Goal: Task Accomplishment & Management: Manage account settings

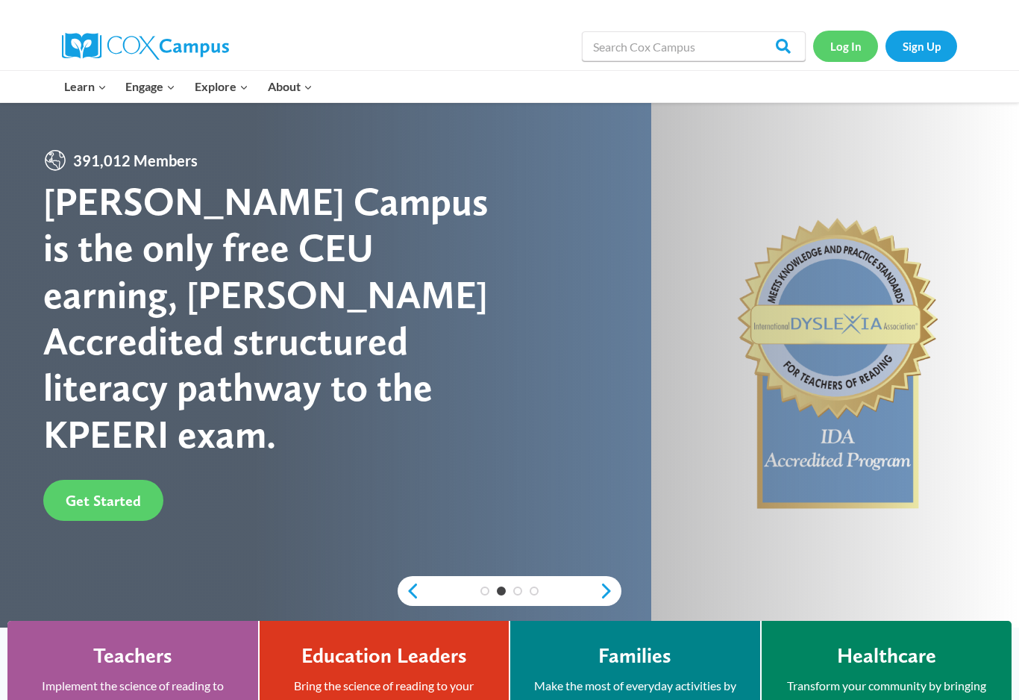
click at [839, 41] on link "Log In" at bounding box center [845, 46] width 65 height 31
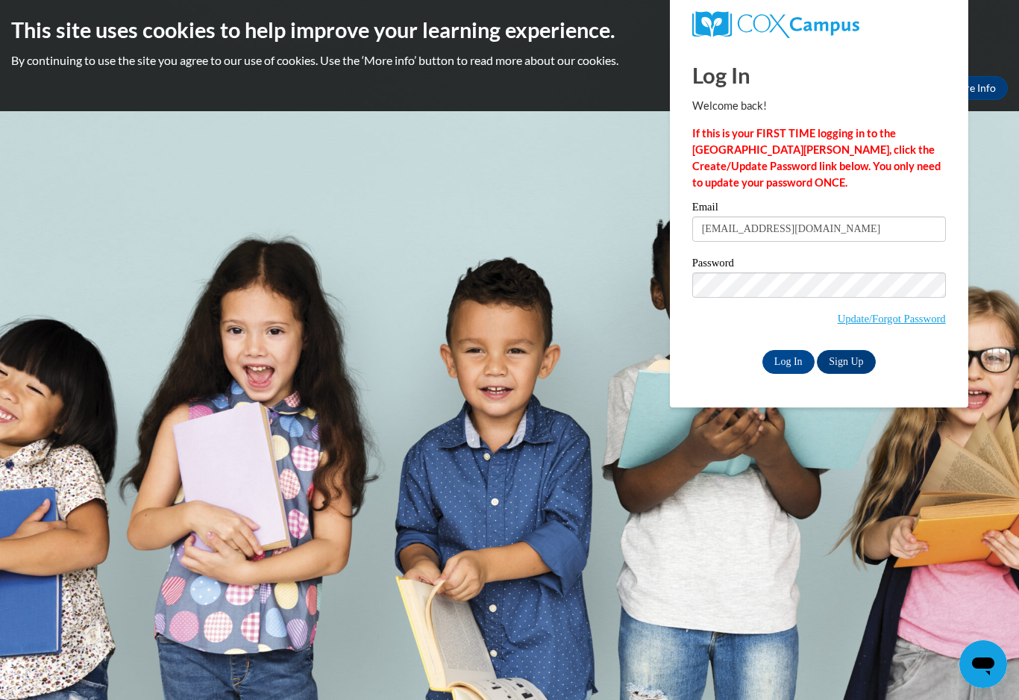
type input "godslittlechildren@yahoo.com"
click at [803, 357] on input "Log In" at bounding box center [788, 362] width 52 height 24
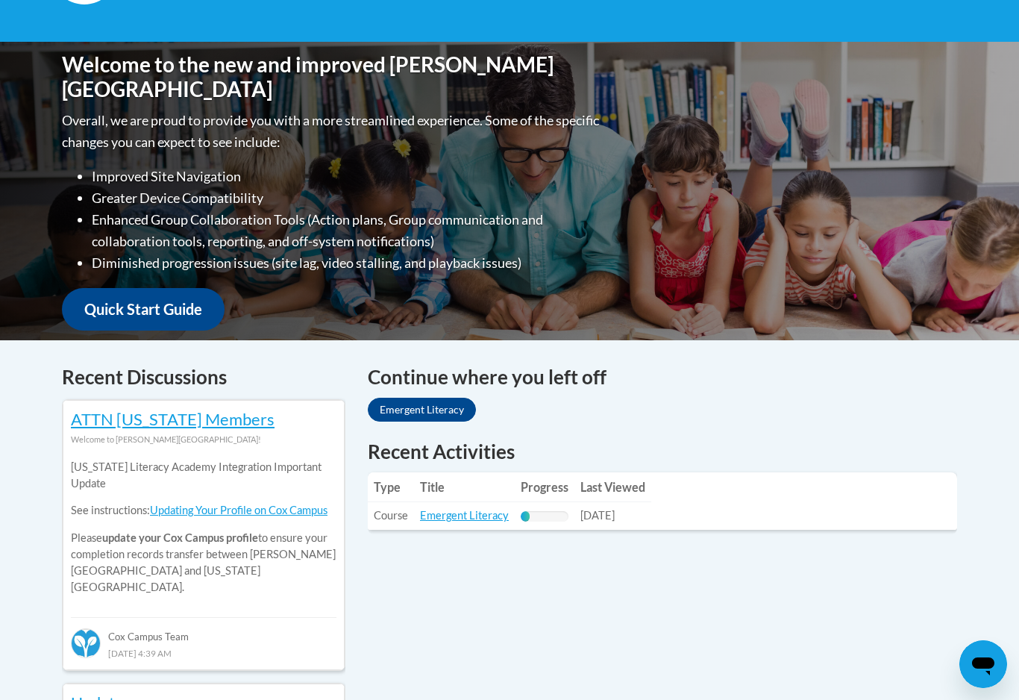
scroll to position [361, 0]
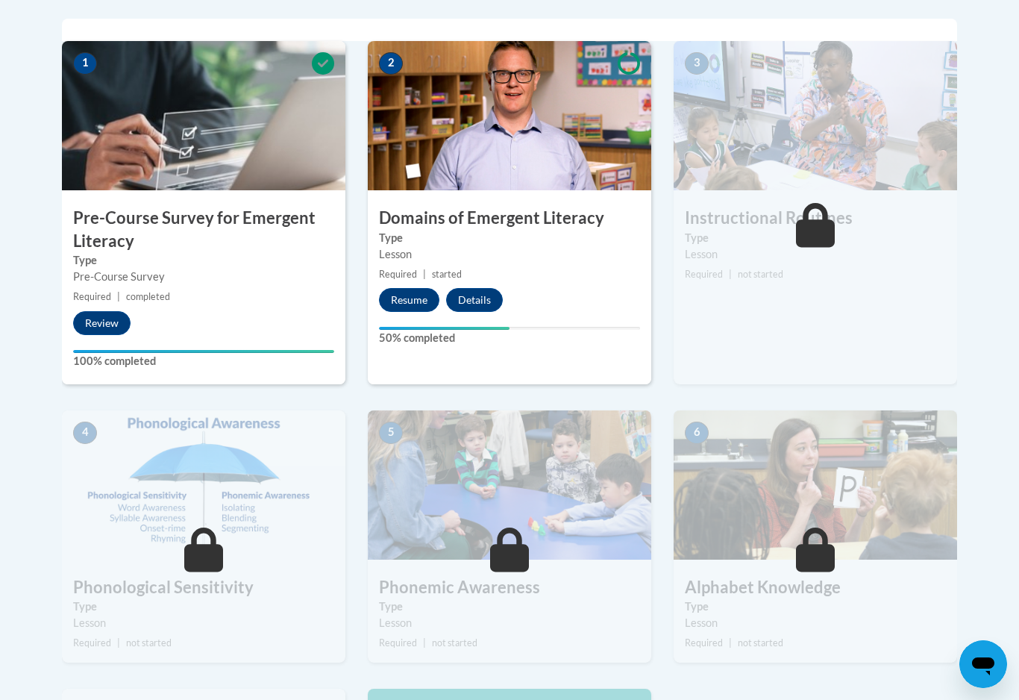
scroll to position [482, 0]
